Goal: Transaction & Acquisition: Purchase product/service

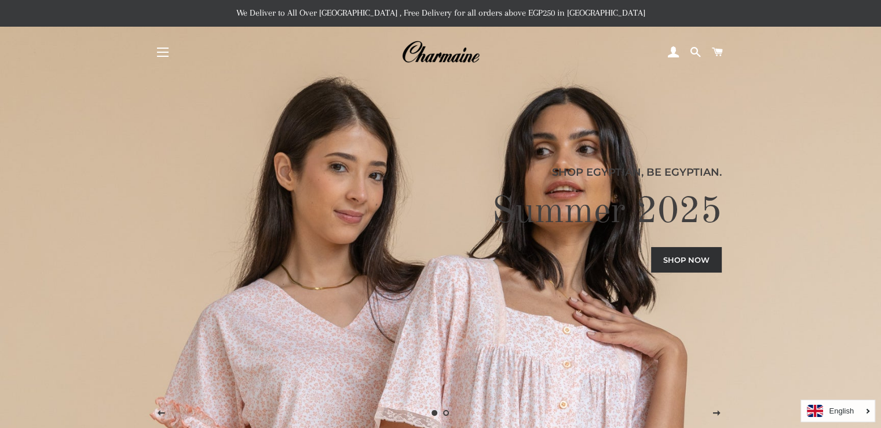
click at [159, 54] on button "Site navigation" at bounding box center [162, 52] width 29 height 29
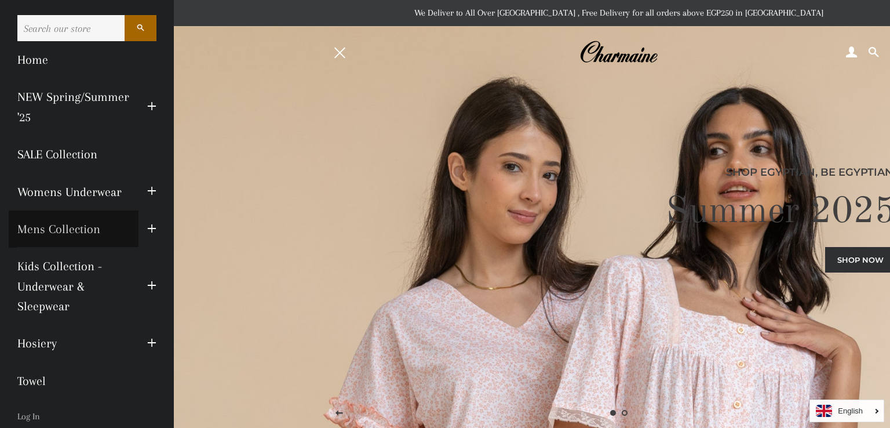
click at [73, 227] on link "Mens Collection" at bounding box center [74, 228] width 130 height 37
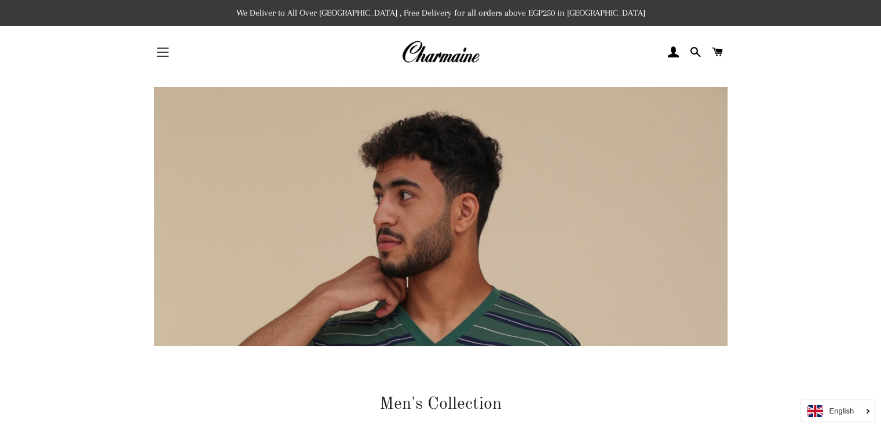
click at [165, 58] on button "Site navigation" at bounding box center [162, 52] width 29 height 29
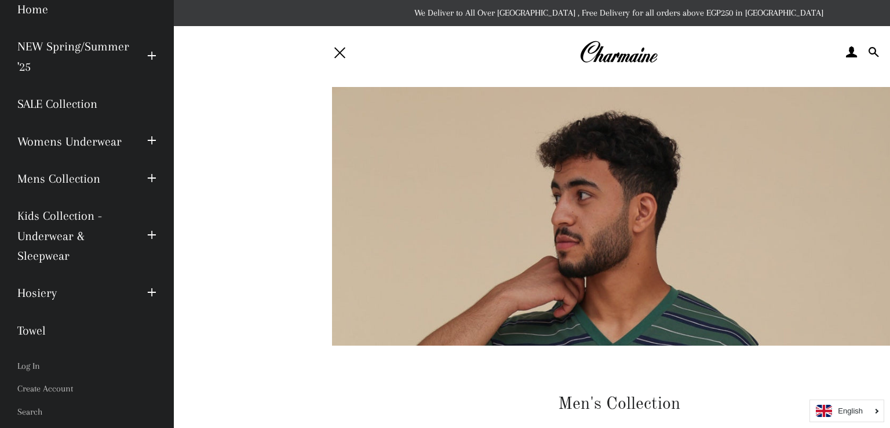
scroll to position [114, 0]
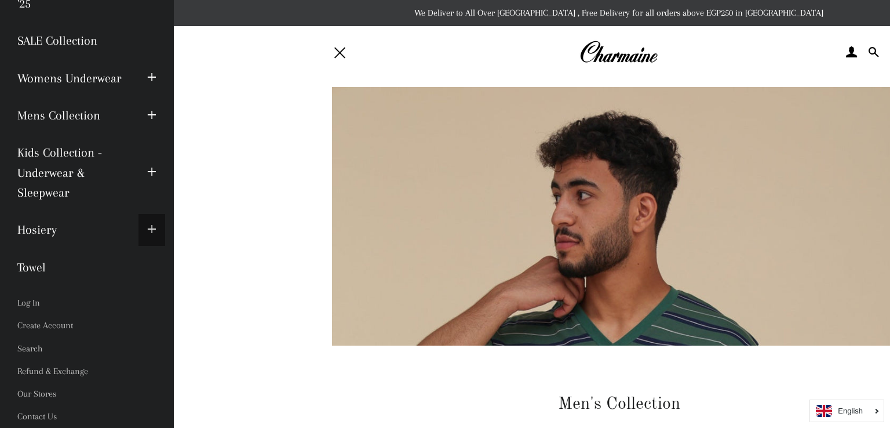
click at [147, 224] on span "button" at bounding box center [151, 230] width 9 height 14
click at [147, 108] on span "button" at bounding box center [151, 115] width 9 height 14
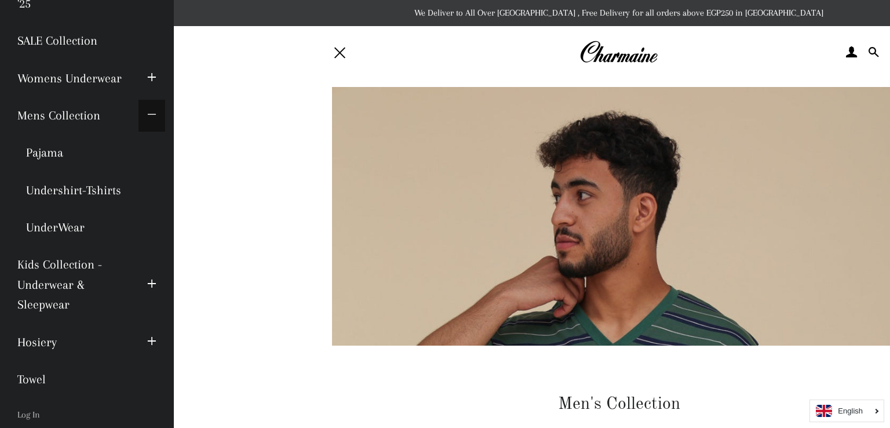
scroll to position [0, 0]
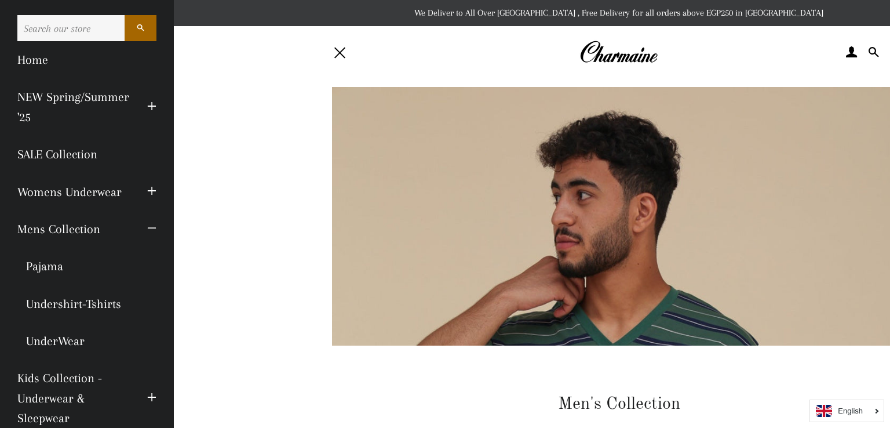
click at [60, 21] on input "Search our store" at bounding box center [70, 28] width 107 height 26
type input "e"
click at [147, 225] on span "button" at bounding box center [151, 229] width 9 height 14
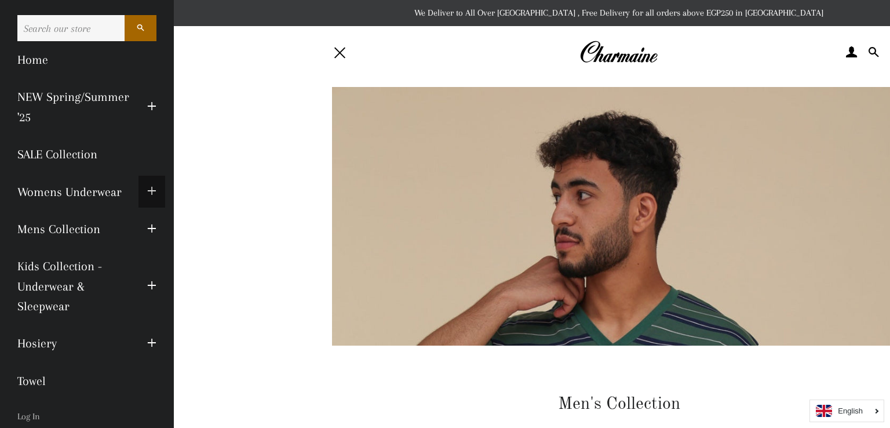
click at [147, 195] on span "button" at bounding box center [151, 191] width 9 height 14
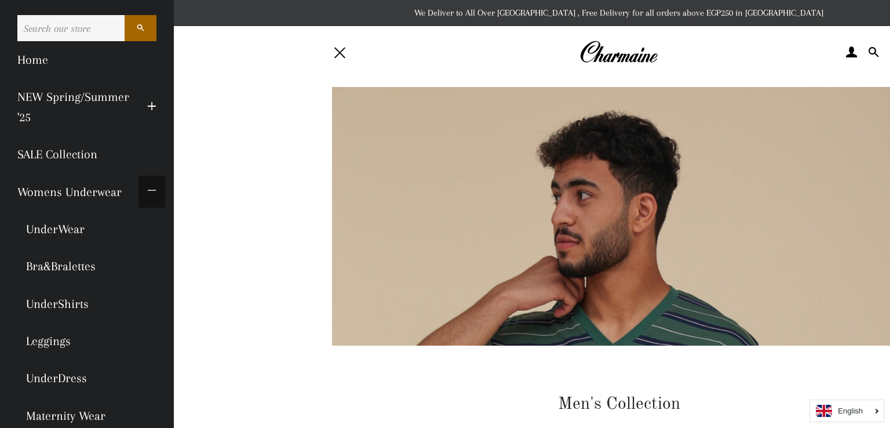
click at [147, 195] on span "button" at bounding box center [151, 191] width 9 height 14
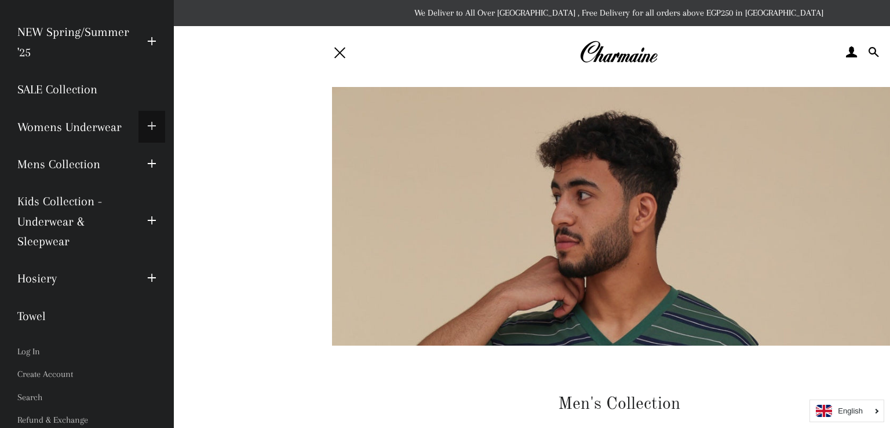
scroll to position [68, 0]
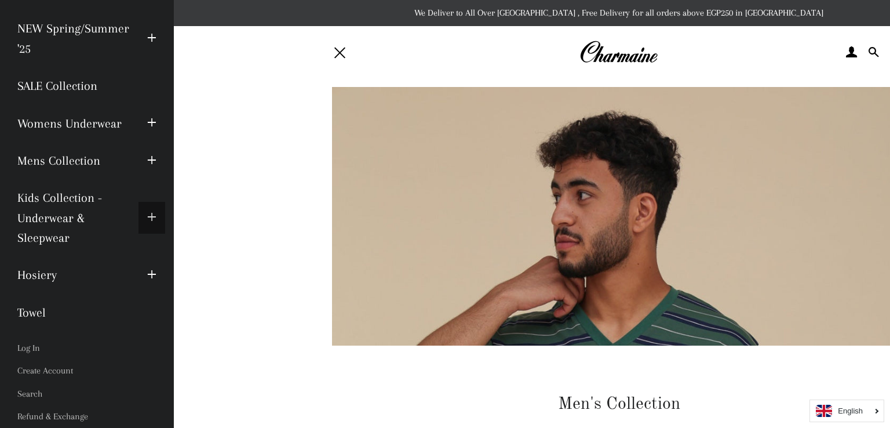
click at [147, 218] on span "button" at bounding box center [151, 217] width 9 height 14
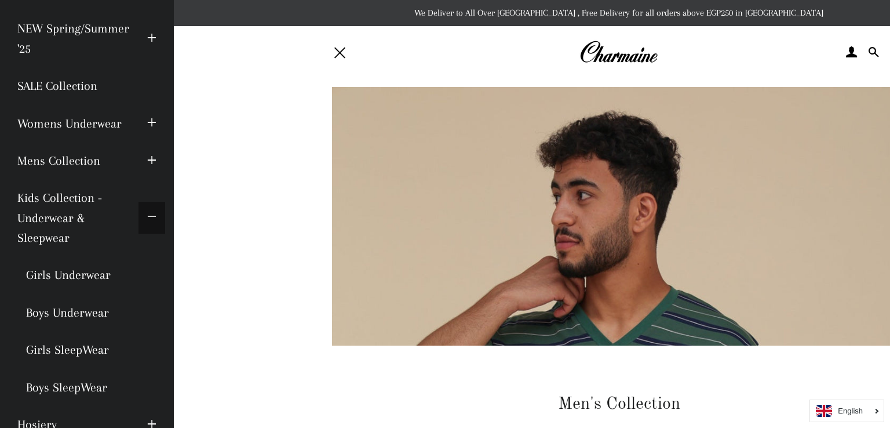
click at [147, 218] on span "button" at bounding box center [151, 217] width 9 height 14
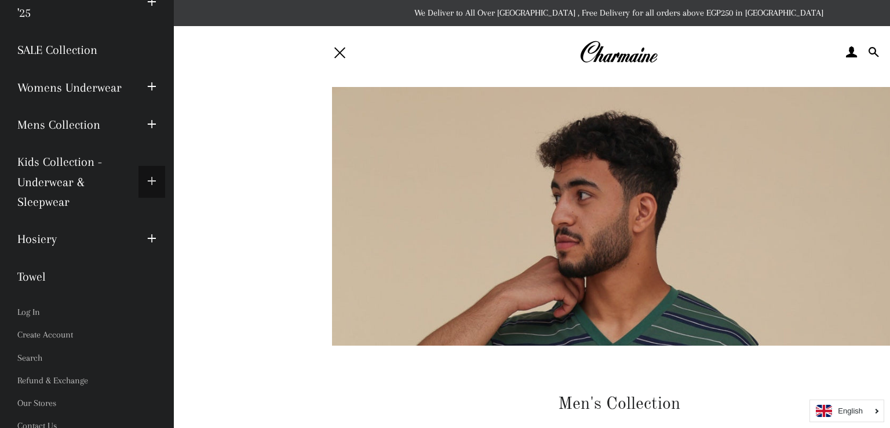
scroll to position [114, 0]
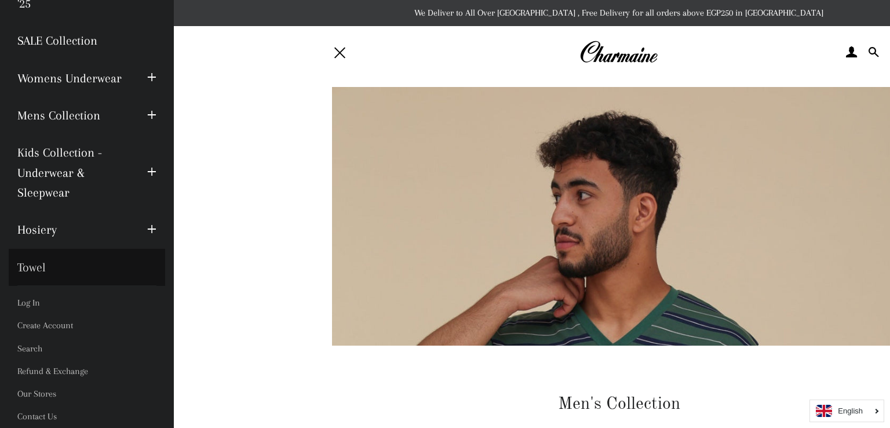
click at [35, 271] on link "Towel" at bounding box center [87, 267] width 156 height 37
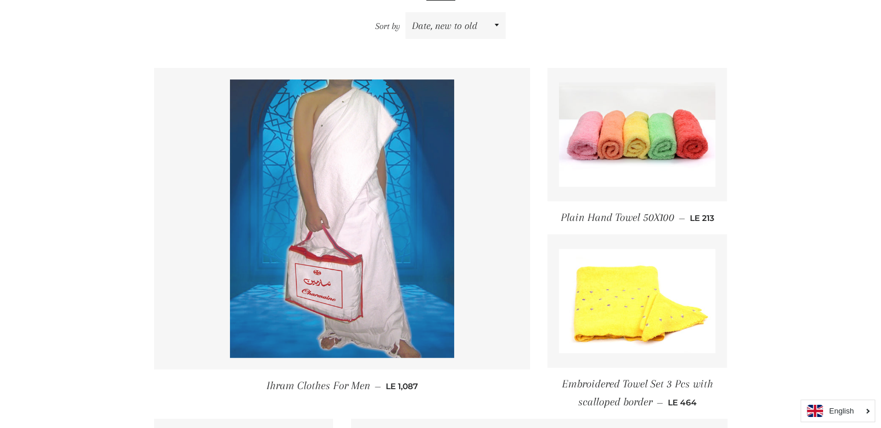
scroll to position [427, 0]
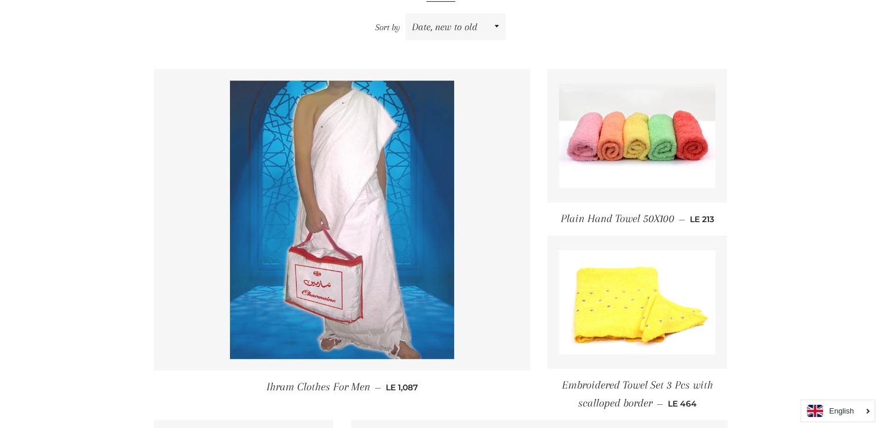
click at [318, 135] on img at bounding box center [342, 220] width 224 height 278
